Goal: Task Accomplishment & Management: Manage account settings

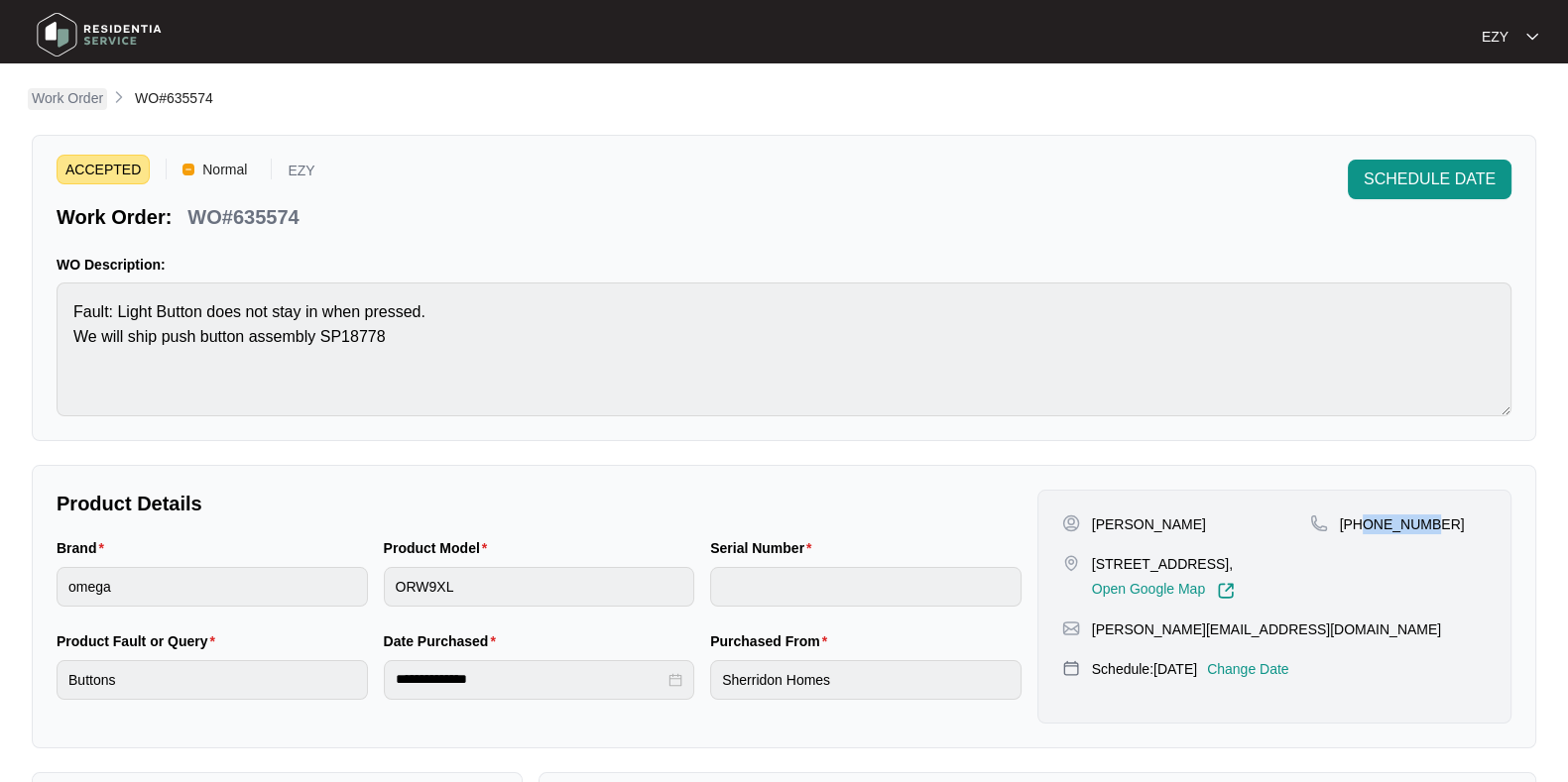
click at [96, 98] on p "Work Order" at bounding box center [68, 99] width 72 height 20
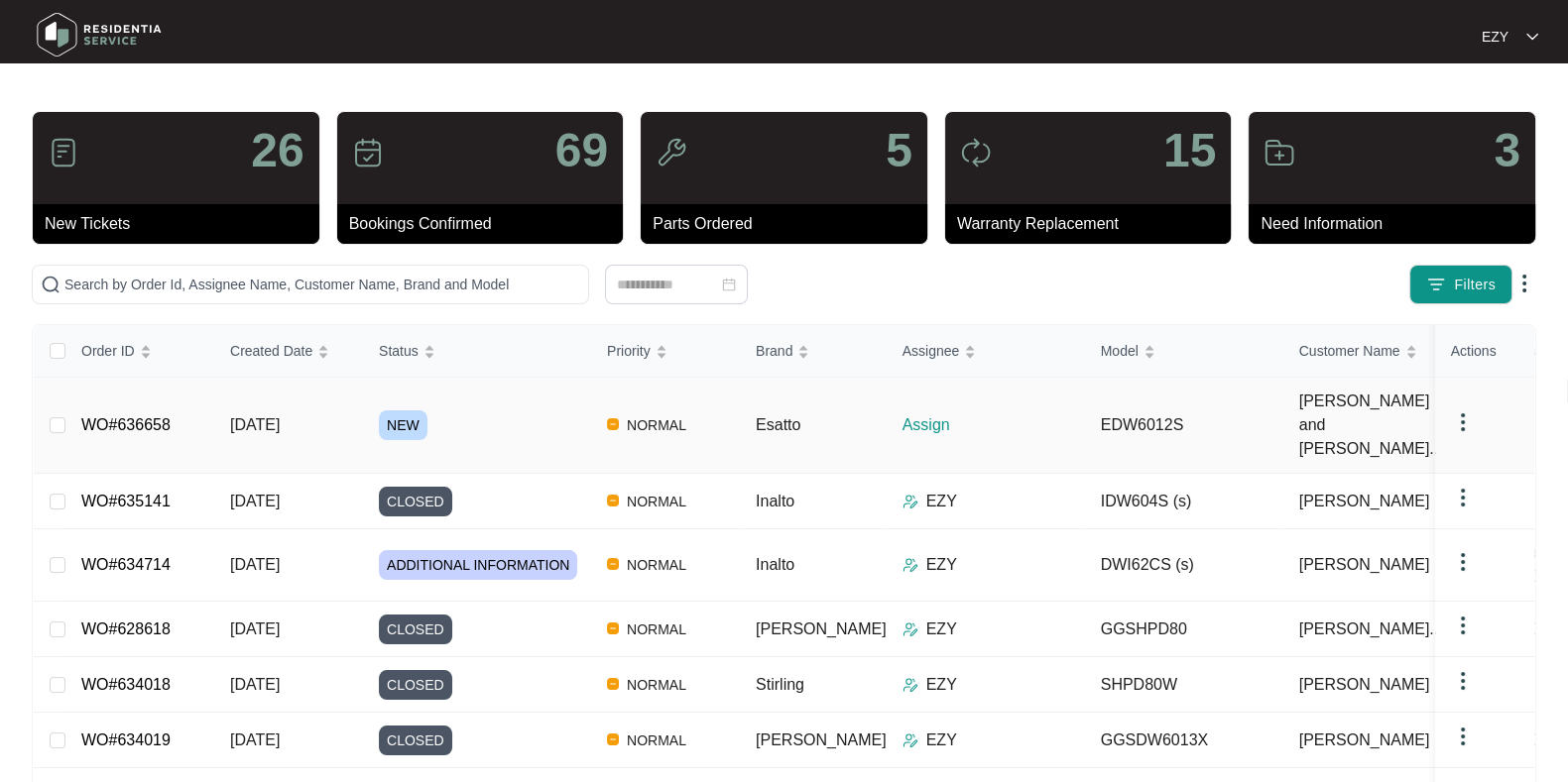
click at [483, 410] on div "NEW" at bounding box center [484, 425] width 212 height 30
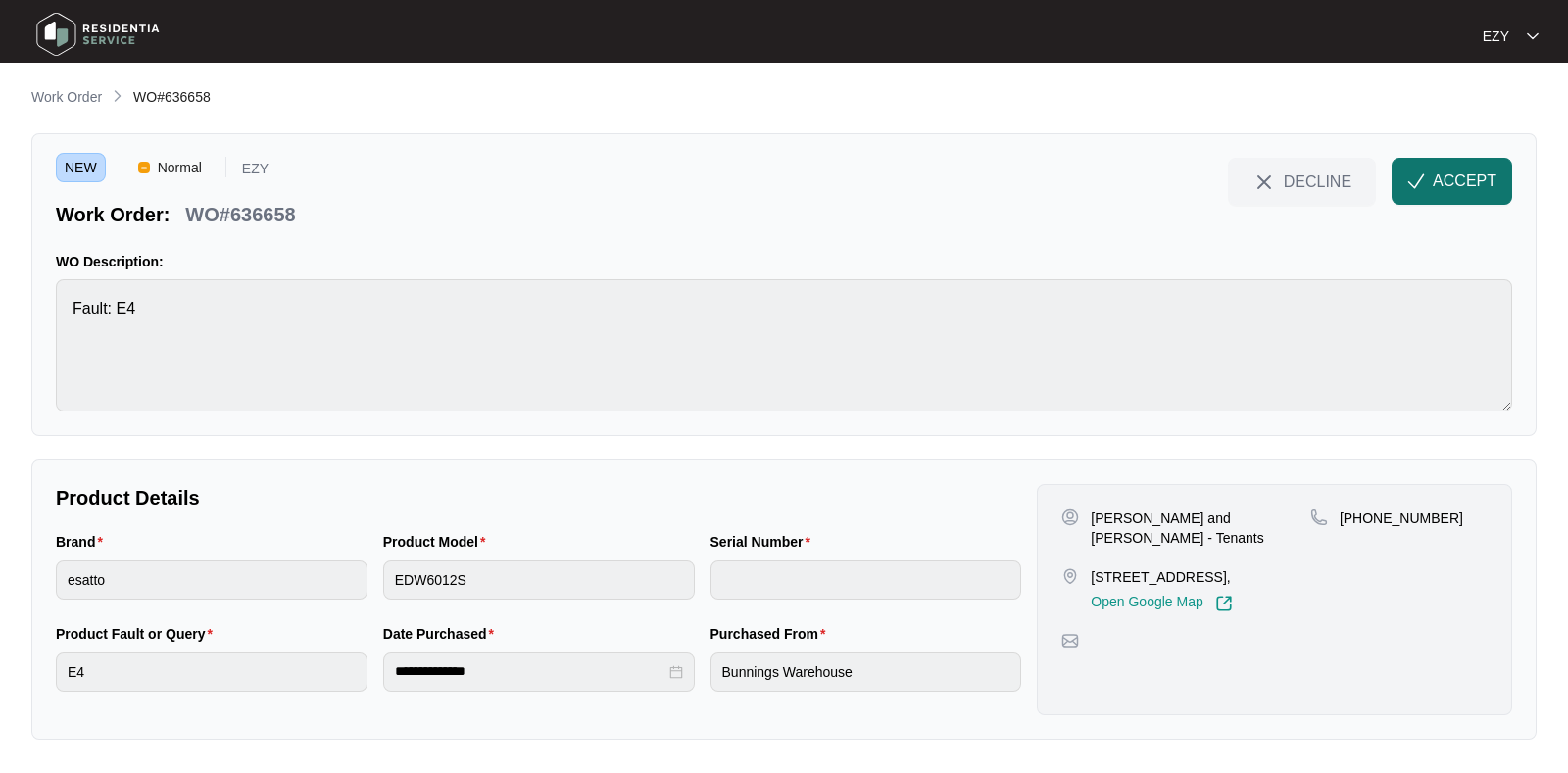
click at [1459, 194] on button "ACCEPT" at bounding box center [1452, 181] width 120 height 47
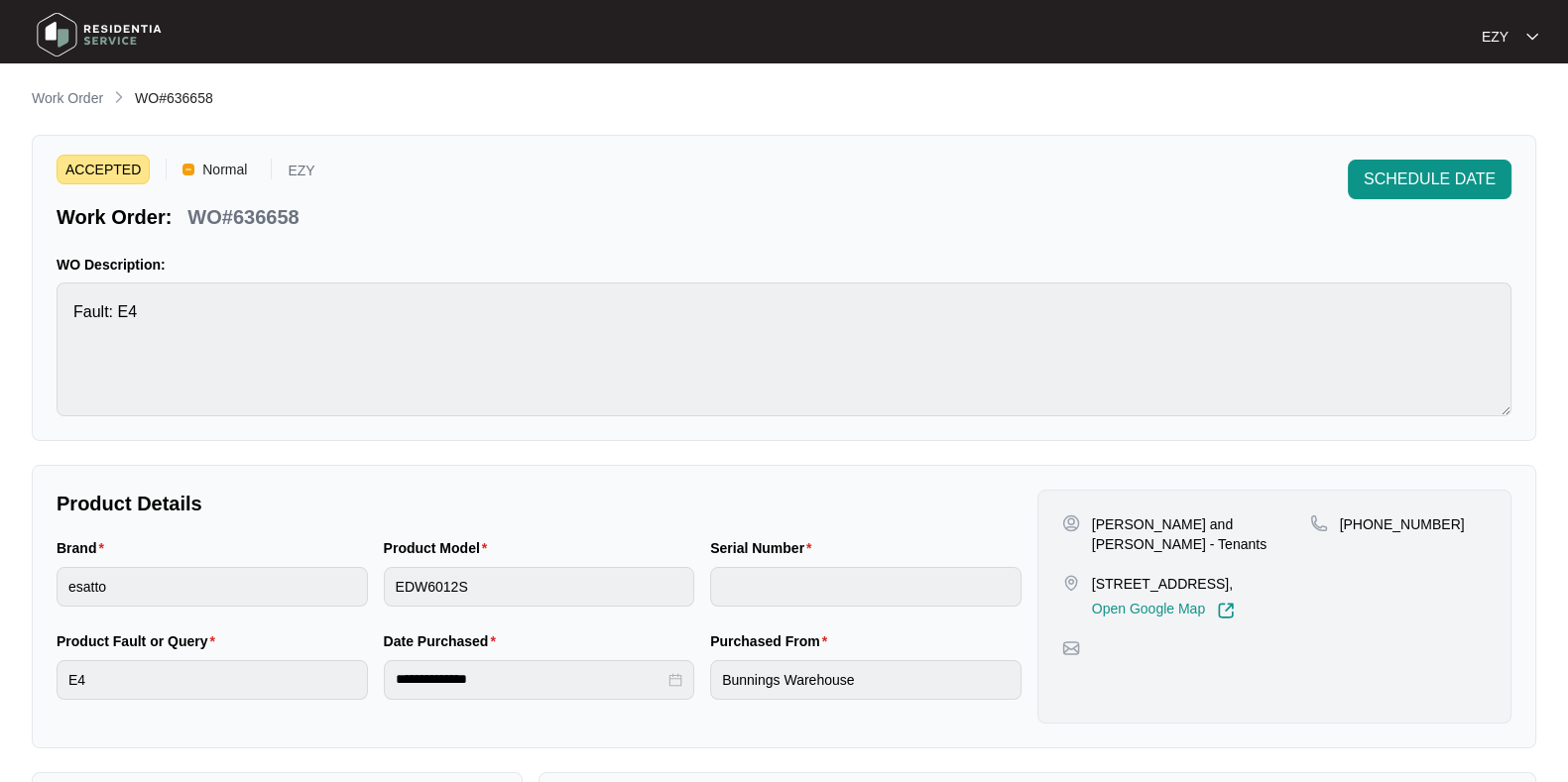
click at [278, 210] on p "WO#636658" at bounding box center [242, 217] width 111 height 28
copy div "WO#636658 SCHEDULE DATE"
click at [1119, 574] on p "[STREET_ADDRESS]," at bounding box center [1163, 584] width 142 height 20
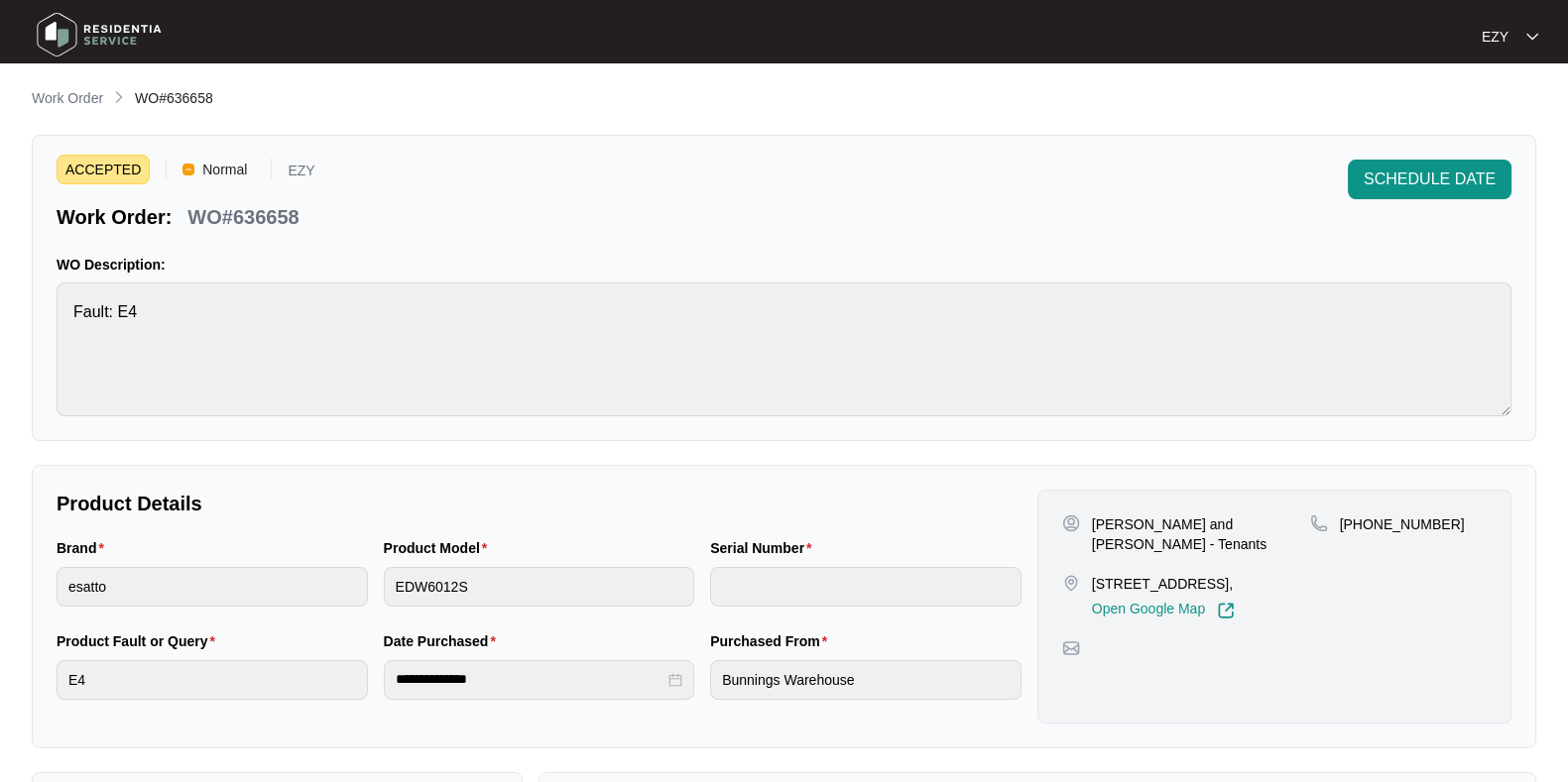
click at [1119, 574] on p "[STREET_ADDRESS]," at bounding box center [1163, 584] width 142 height 20
copy p "[STREET_ADDRESS],"
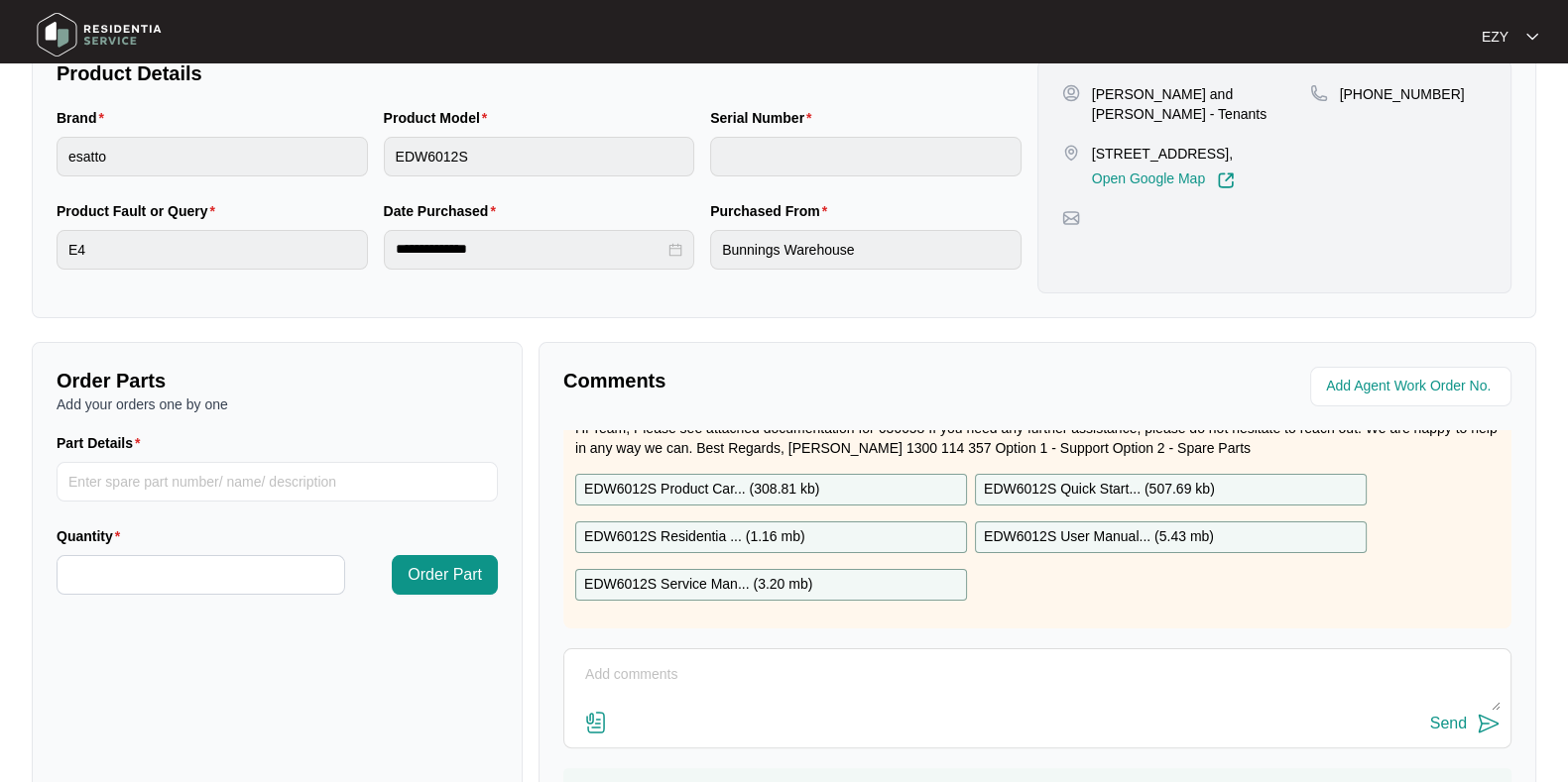
scroll to position [430, 0]
click at [749, 479] on p "EDW6012S Product Car... ( 308.81 kb )" at bounding box center [701, 490] width 235 height 22
click at [733, 527] on p "EDW6012S Residentia ... ( 1.16 mb )" at bounding box center [694, 538] width 221 height 22
click at [757, 574] on p "EDW6012S Service Man... ( 3.20 mb )" at bounding box center [697, 585] width 228 height 22
click at [1139, 479] on p "EDW6012S Quick Start... ( 507.69 kb )" at bounding box center [1099, 490] width 231 height 22
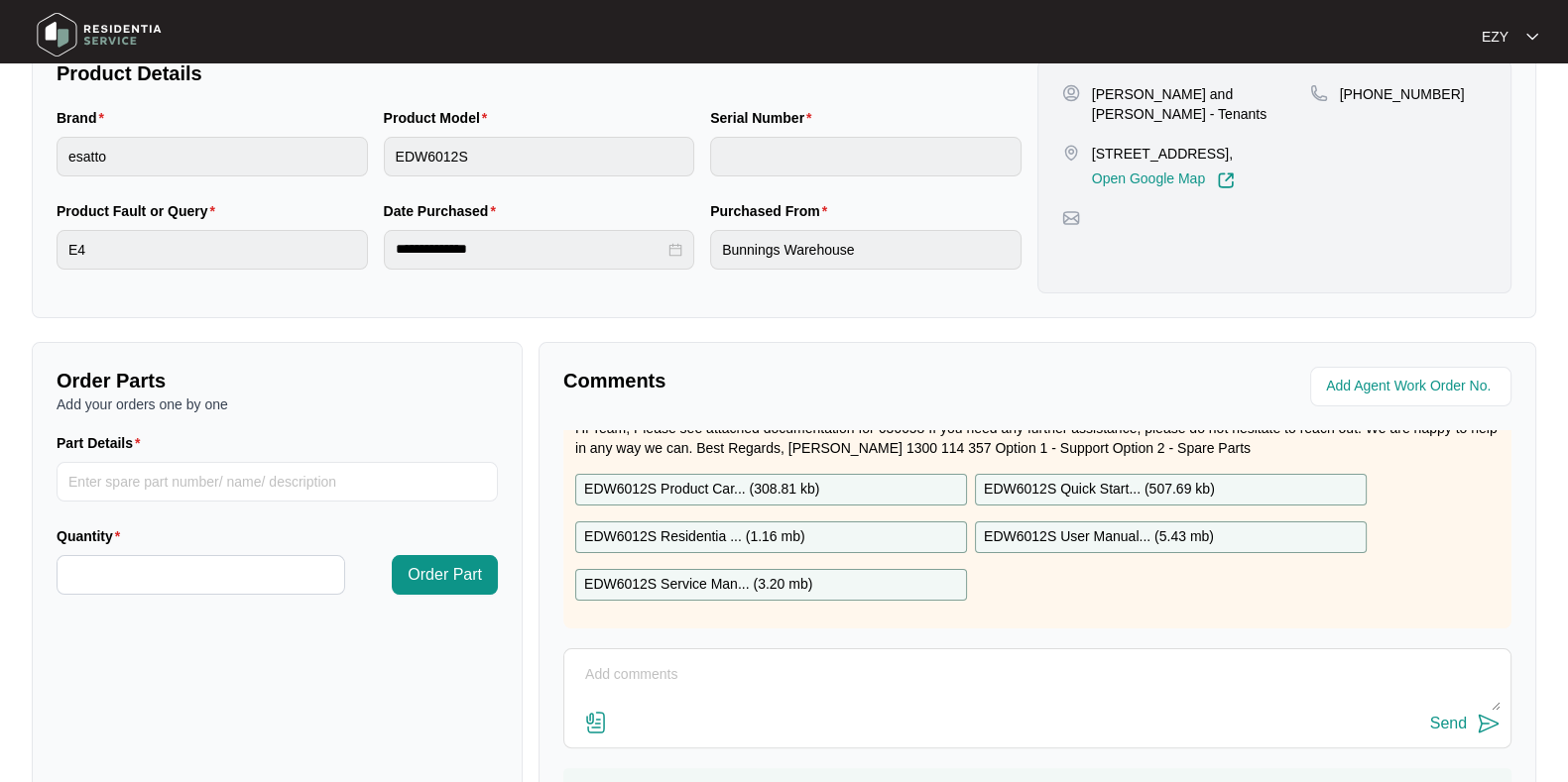
click at [1143, 527] on p "EDW6012S User Manual... ( 5.43 mb )" at bounding box center [1098, 538] width 230 height 22
click at [1106, 85] on p "[PERSON_NAME] and [PERSON_NAME] - Tenants" at bounding box center [1200, 105] width 218 height 40
copy p "[PERSON_NAME] and [PERSON_NAME] - Tenants"
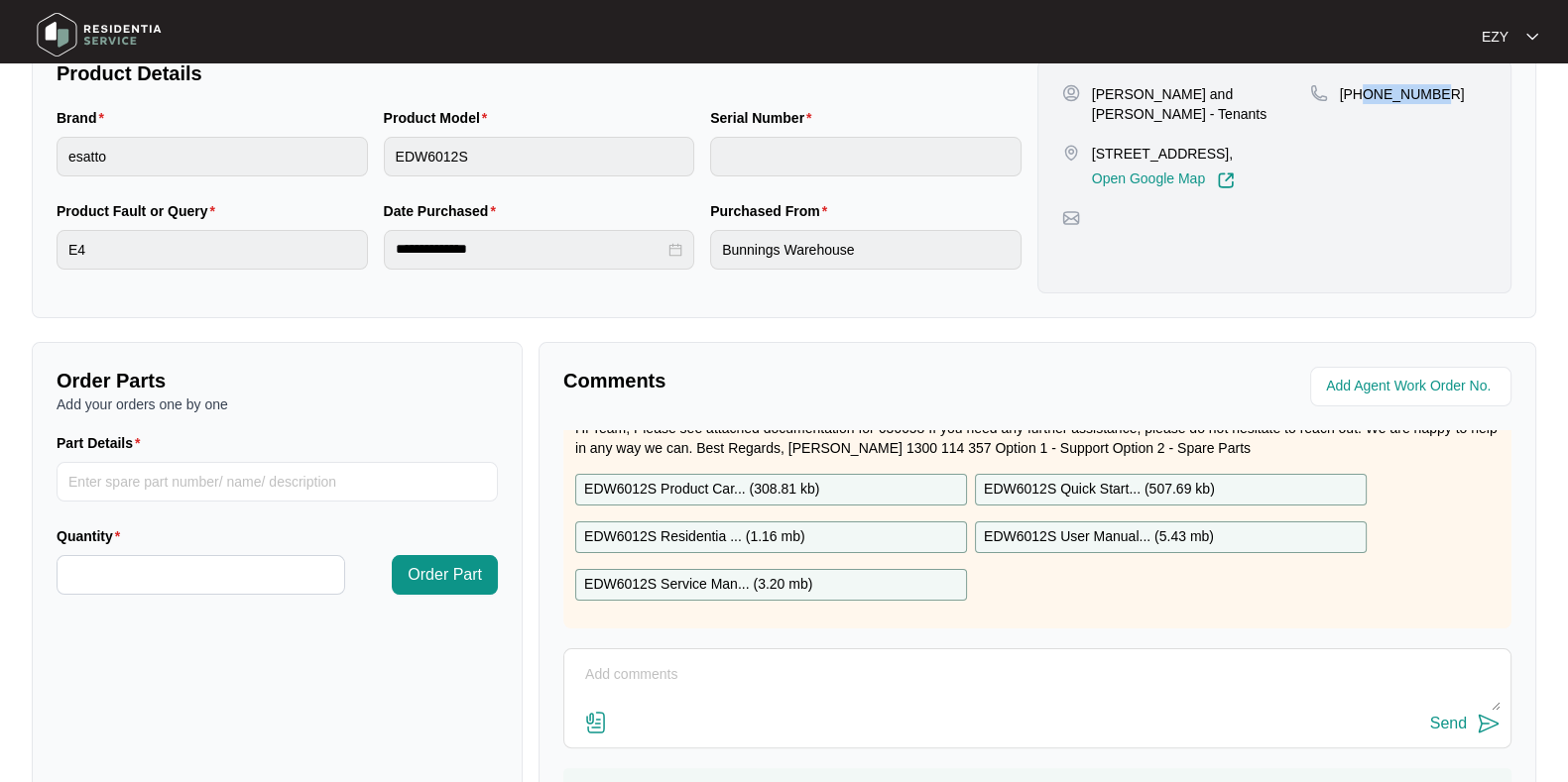
drag, startPoint x: 1457, startPoint y: 90, endPoint x: 1365, endPoint y: 107, distance: 93.6
click at [1365, 107] on div "[PHONE_NUMBER]" at bounding box center [1398, 137] width 176 height 106
copy p "408861595"
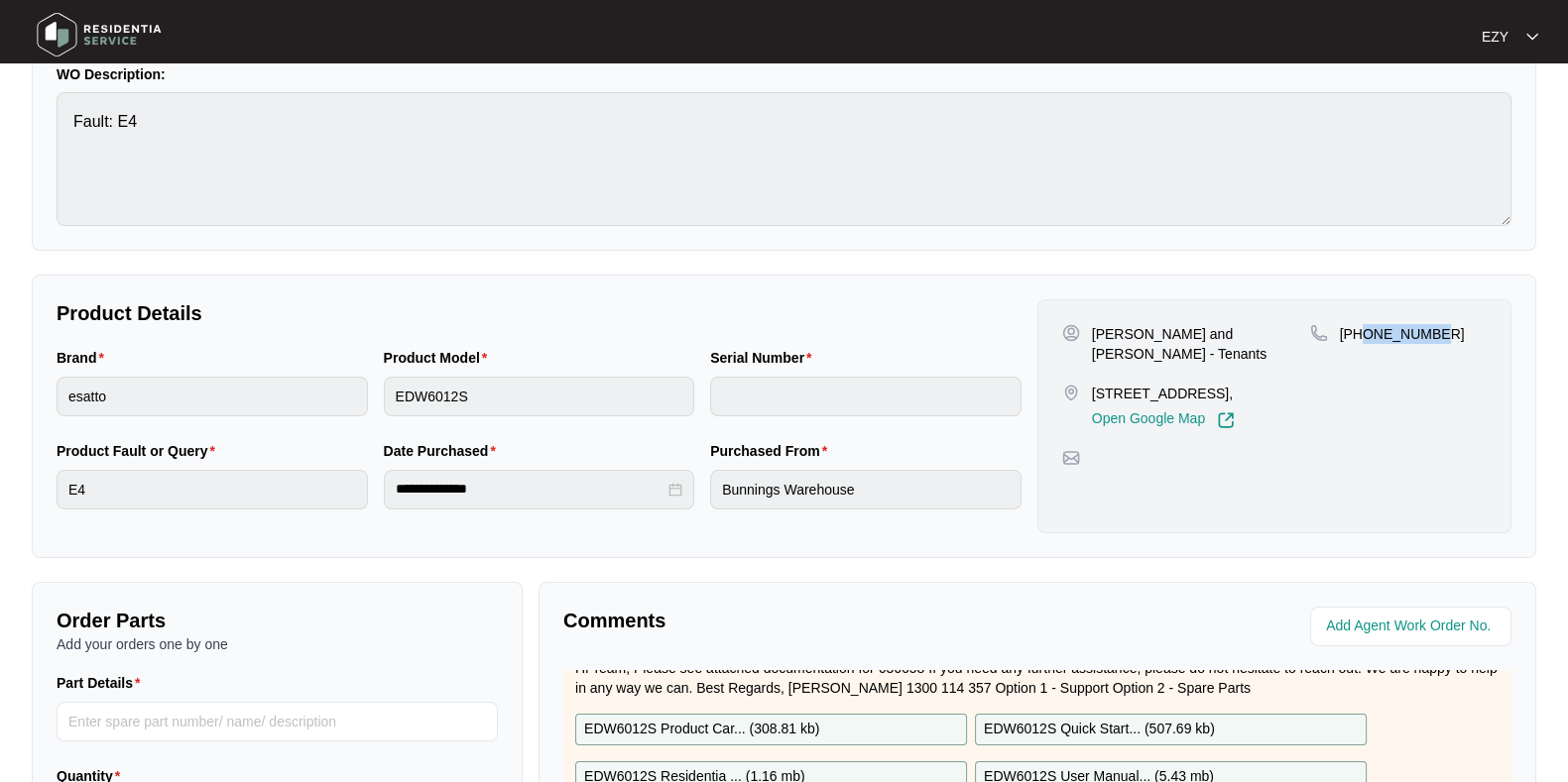
scroll to position [0, 0]
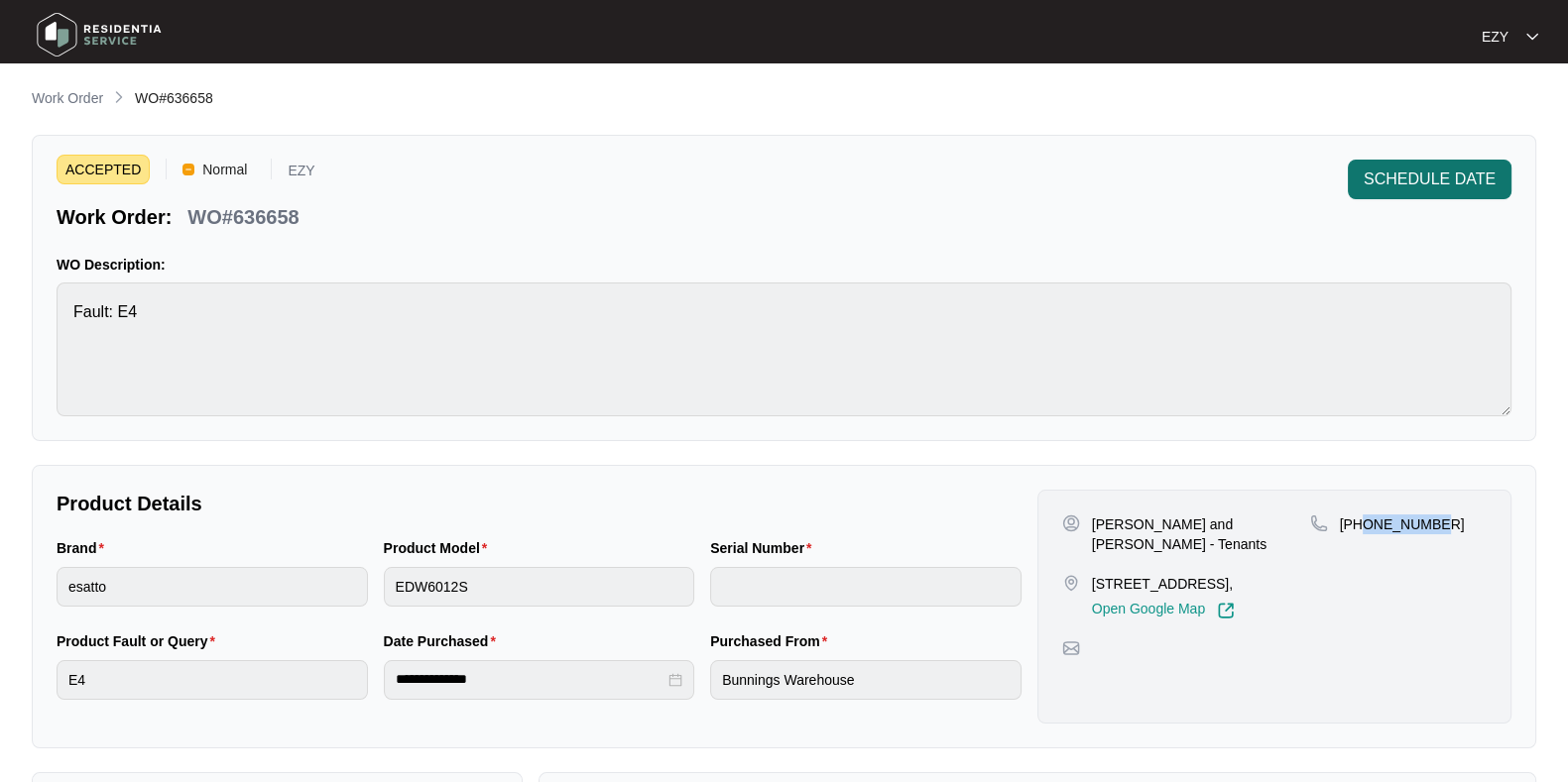
click at [1410, 167] on span "SCHEDULE DATE" at bounding box center [1430, 179] width 131 height 24
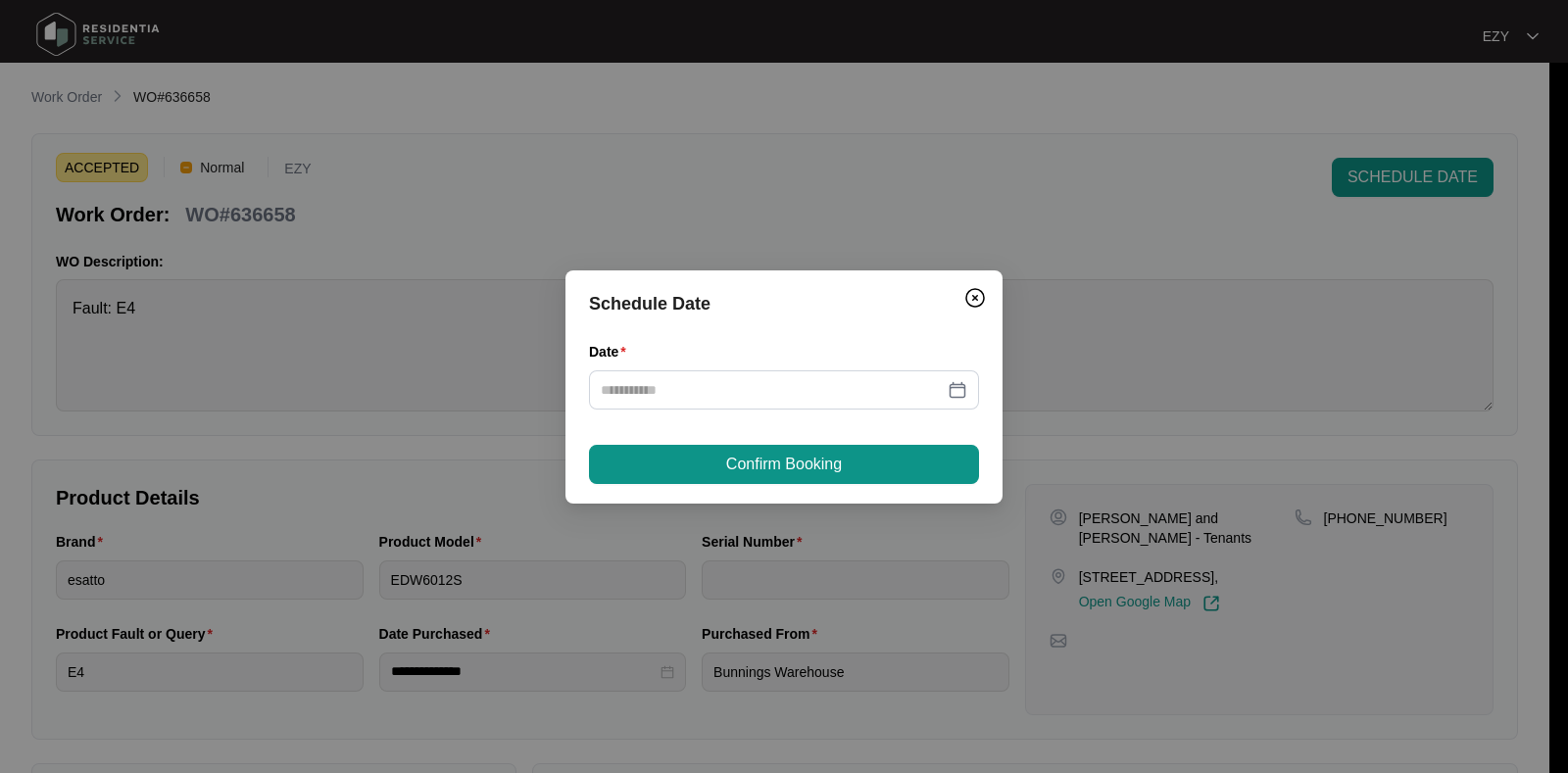
click at [836, 367] on div "Date" at bounding box center [784, 355] width 390 height 30
click at [833, 370] on div at bounding box center [784, 390] width 390 height 39
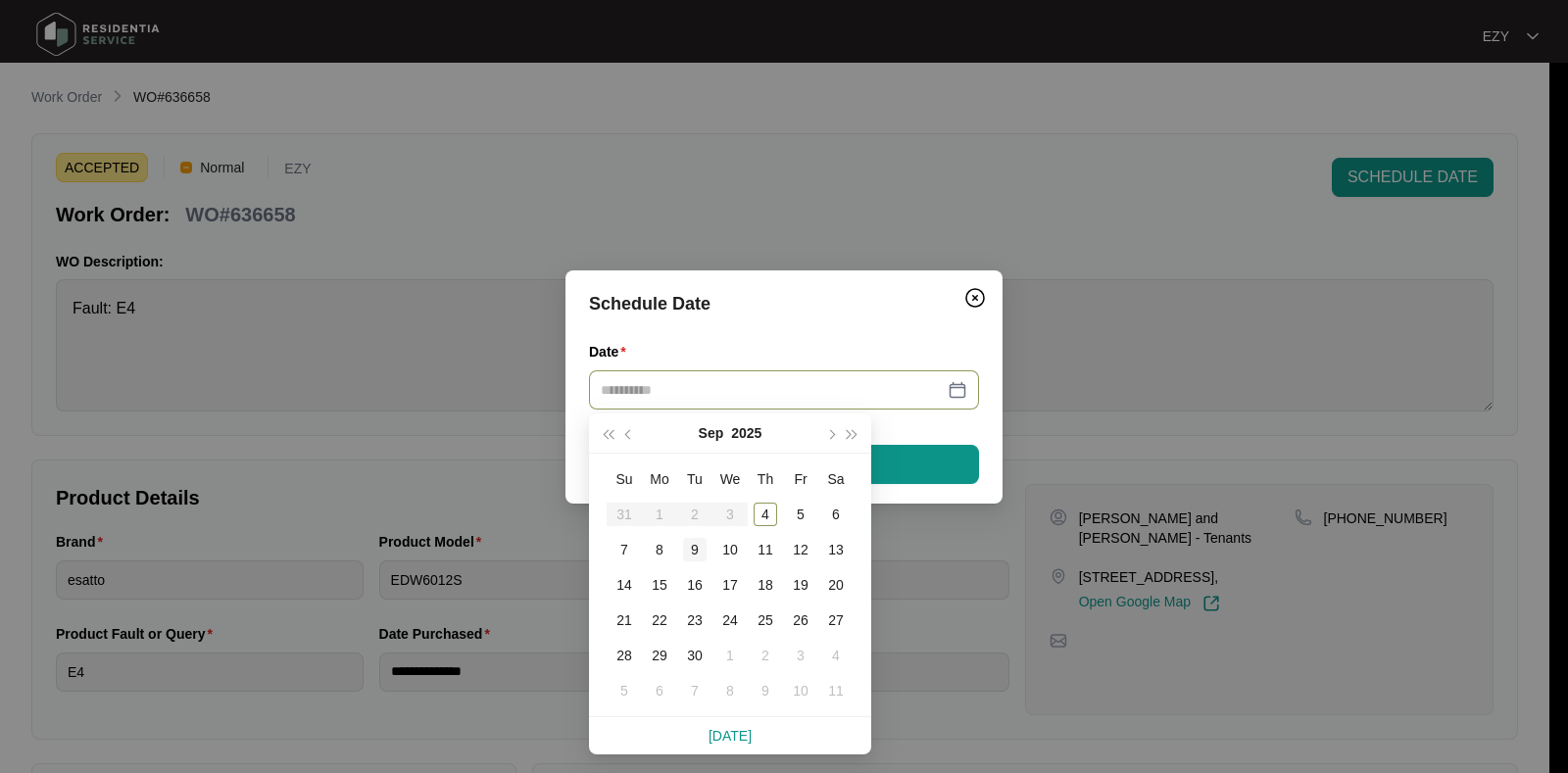
click at [694, 551] on div "9" at bounding box center [695, 549] width 24 height 24
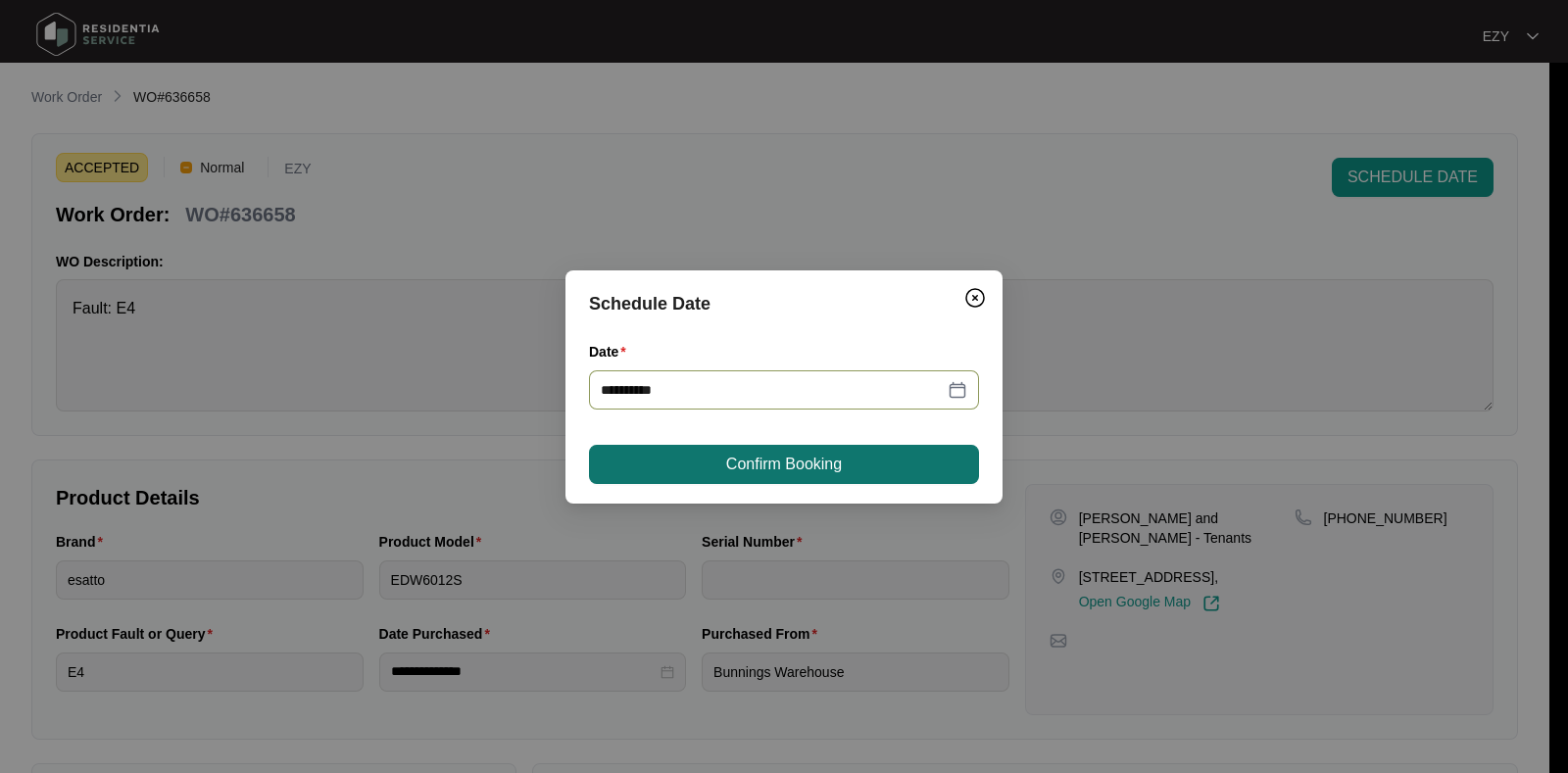
type input "**********"
click at [745, 463] on span "Confirm Booking" at bounding box center [784, 465] width 115 height 24
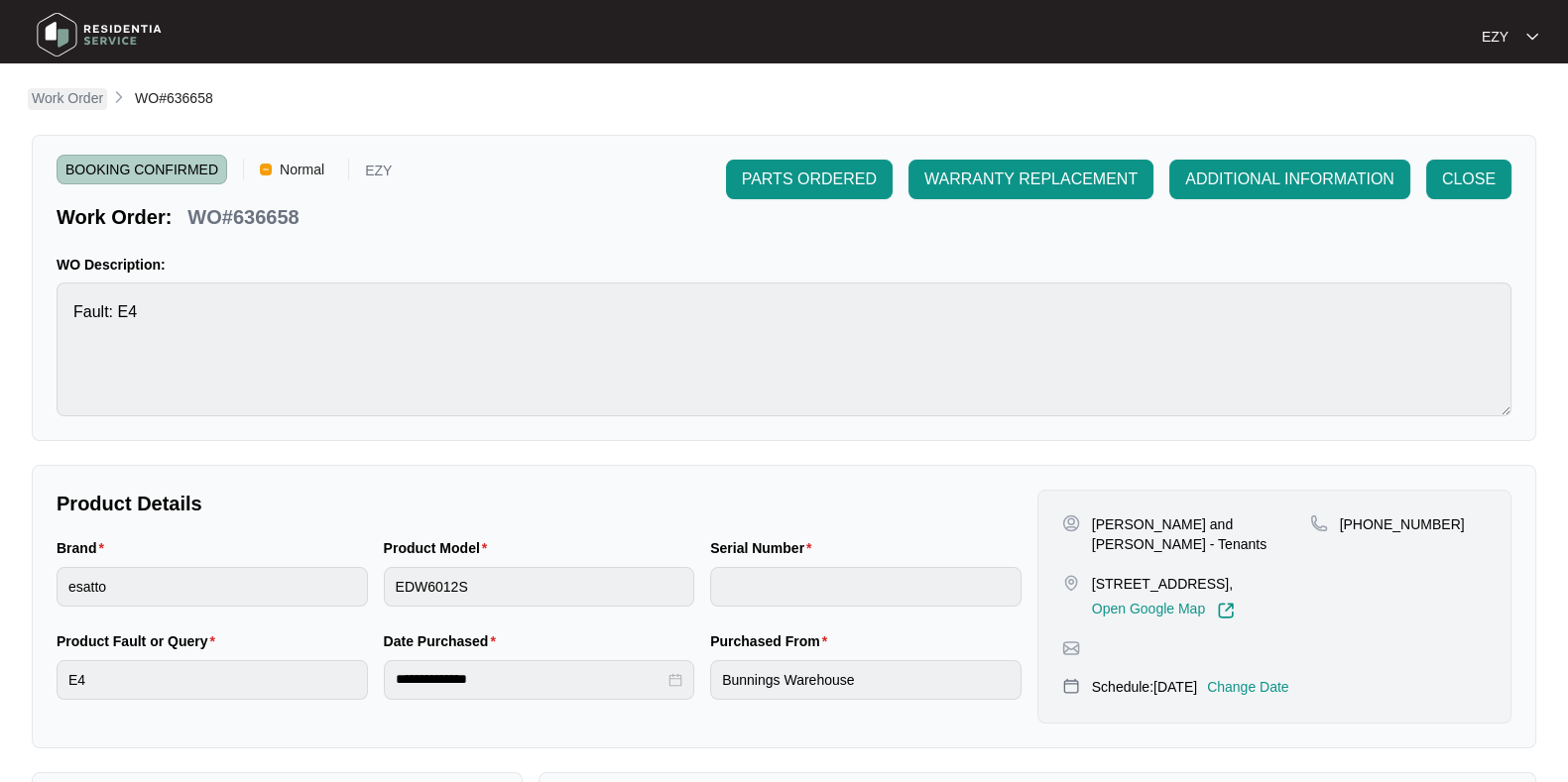
click at [76, 91] on p "Work Order" at bounding box center [68, 99] width 72 height 20
